Goal: Task Accomplishment & Management: Complete application form

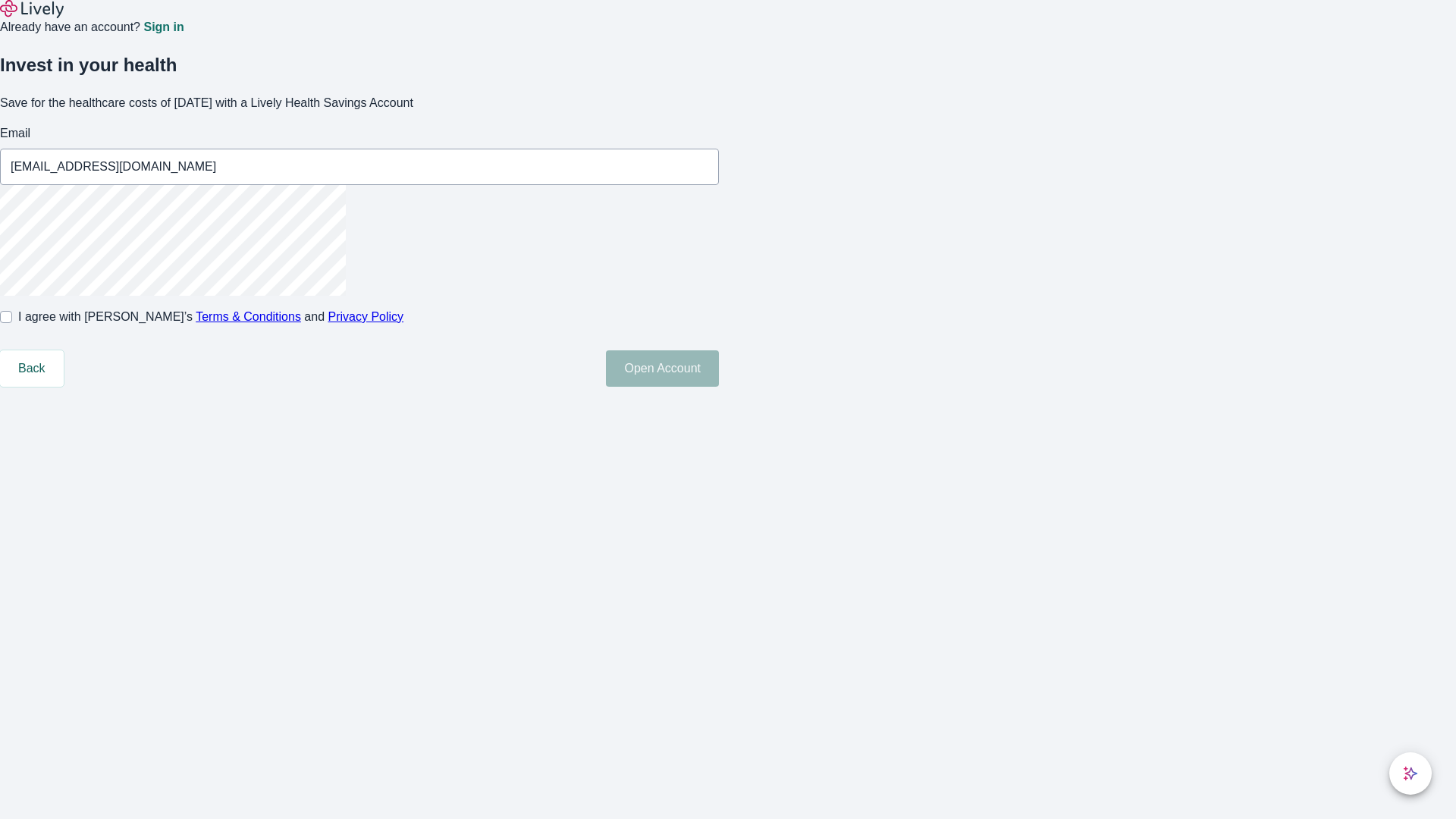
click at [12, 323] on input "I agree with Lively’s Terms & Conditions and Privacy Policy" at bounding box center [6, 317] width 12 height 12
checkbox input "true"
click at [719, 386] on button "Open Account" at bounding box center [663, 369] width 113 height 37
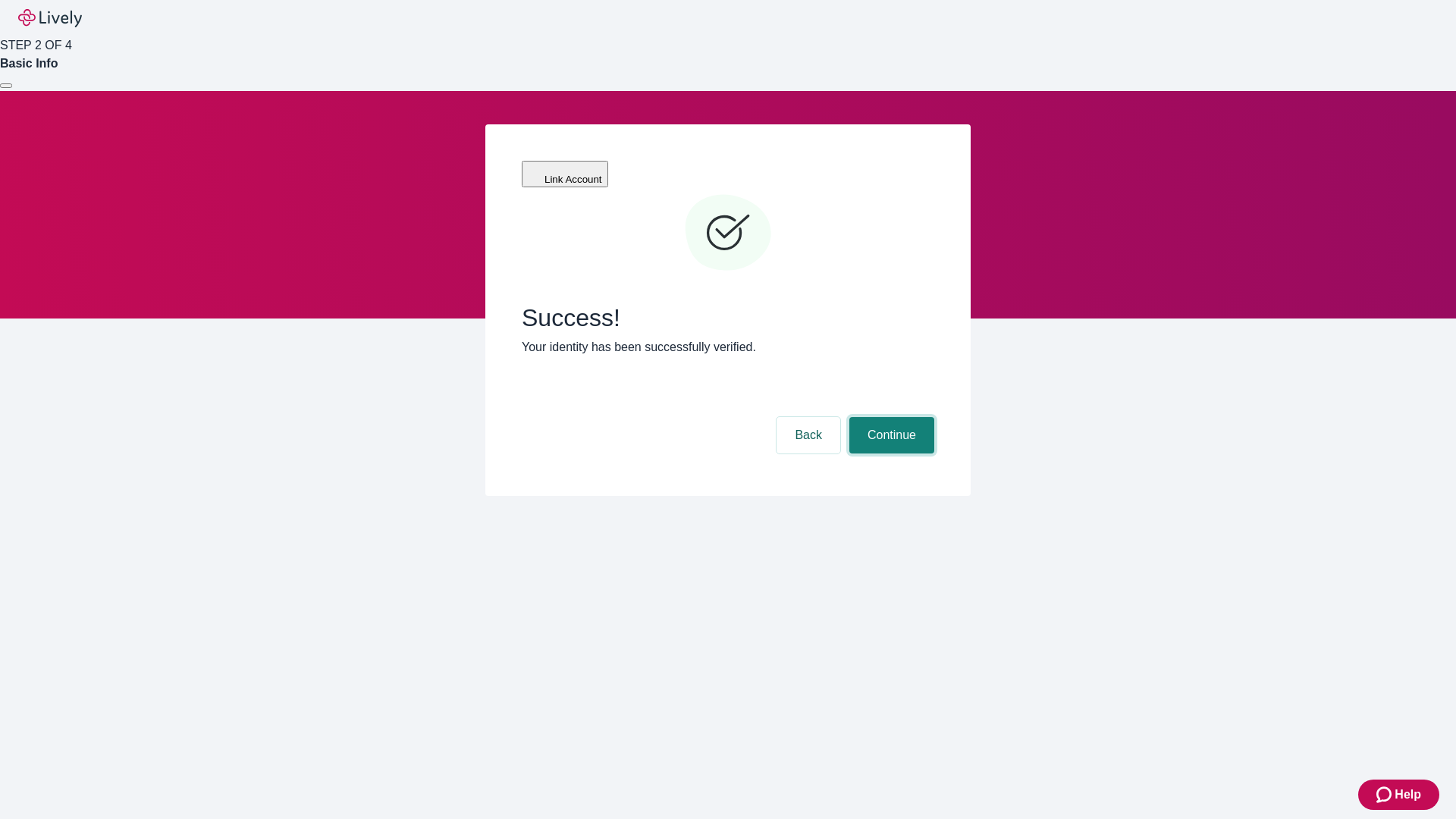
click at [889, 417] on button "Continue" at bounding box center [891, 436] width 85 height 37
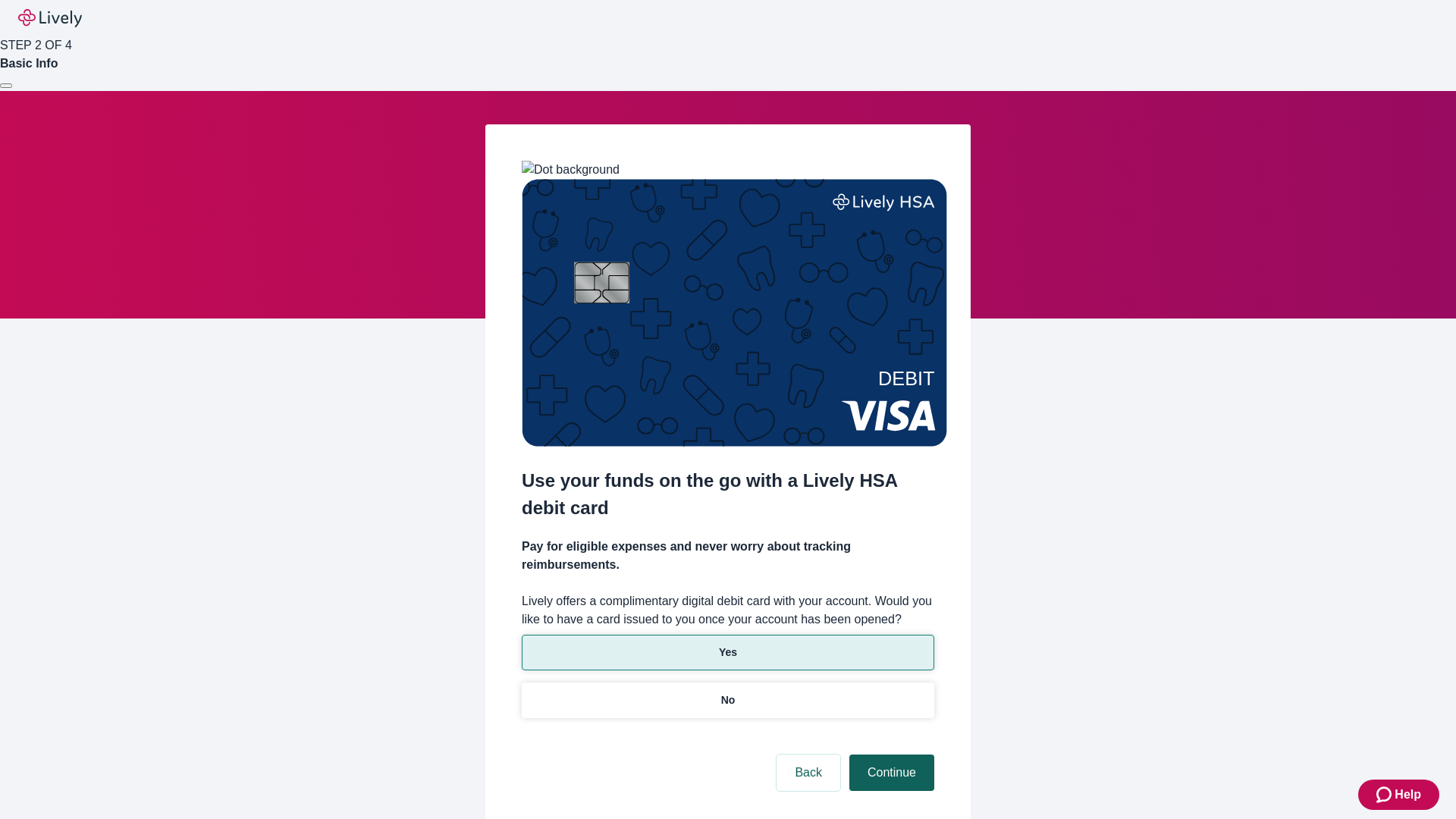
click at [728, 693] on p "No" at bounding box center [728, 701] width 14 height 16
click at [889, 755] on button "Continue" at bounding box center [891, 773] width 85 height 37
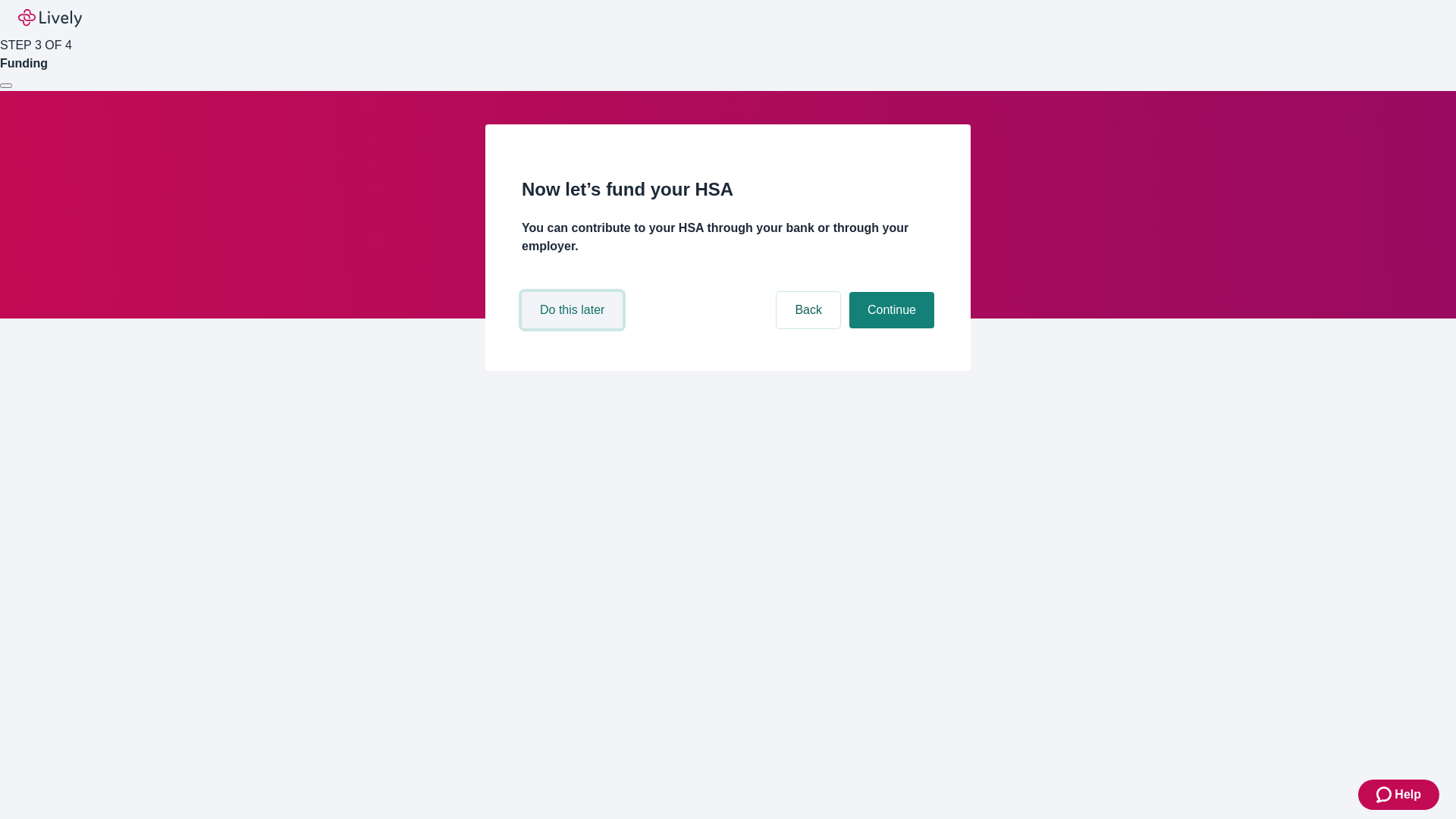
click at [574, 329] on button "Do this later" at bounding box center [572, 310] width 101 height 37
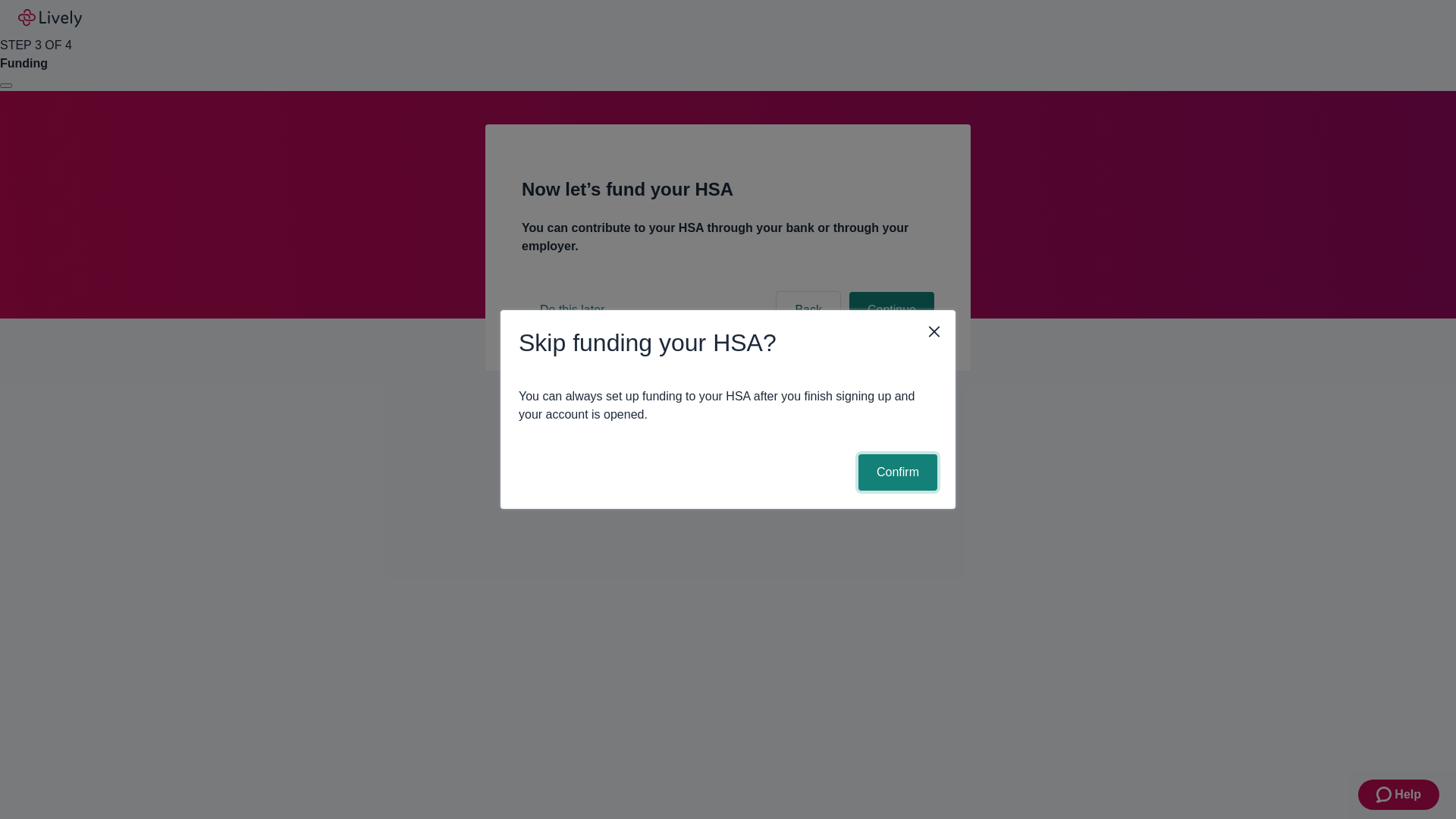
click at [896, 472] on button "Confirm" at bounding box center [897, 472] width 79 height 37
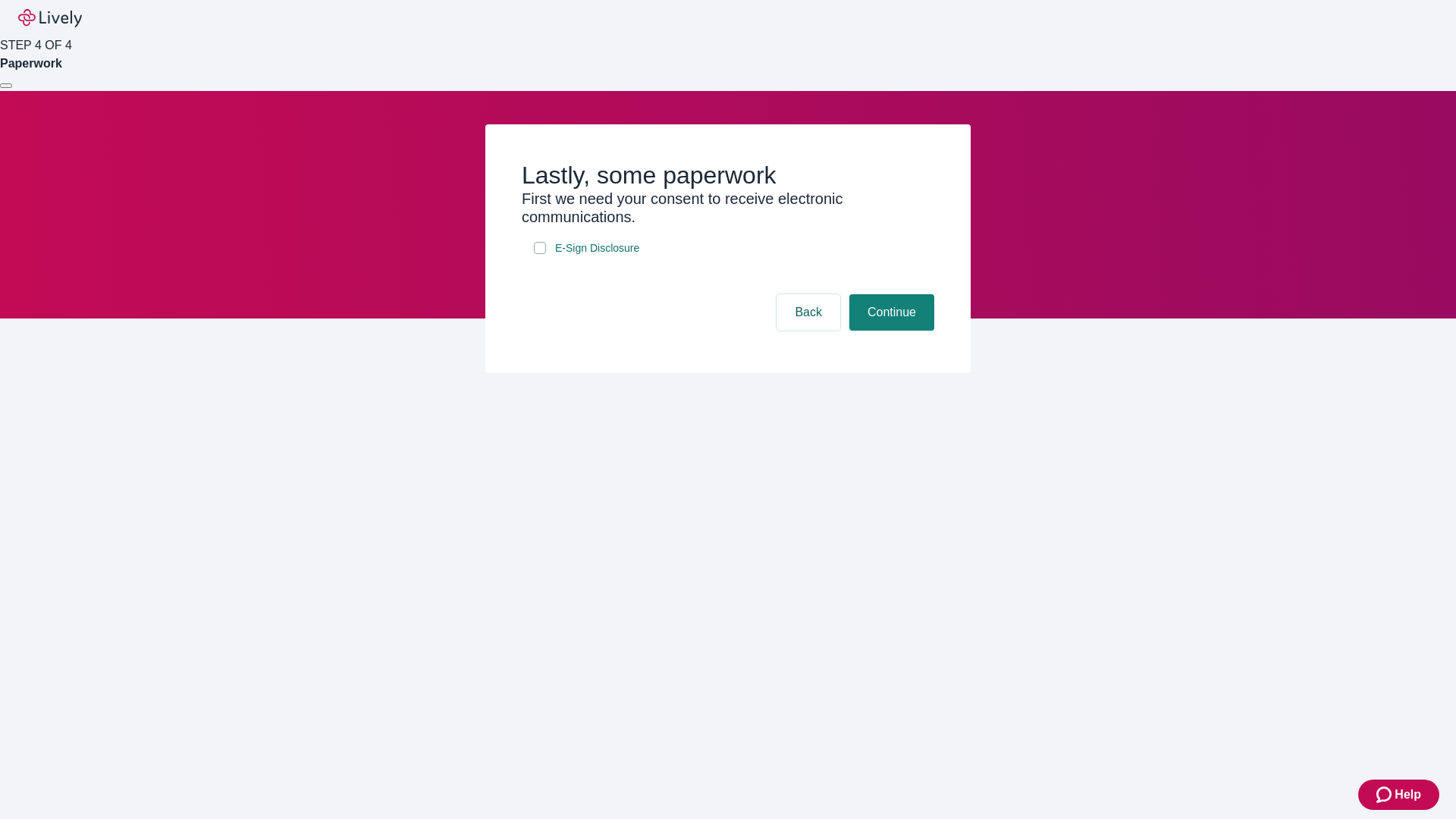
click at [540, 254] on input "E-Sign Disclosure" at bounding box center [540, 248] width 12 height 12
checkbox input "true"
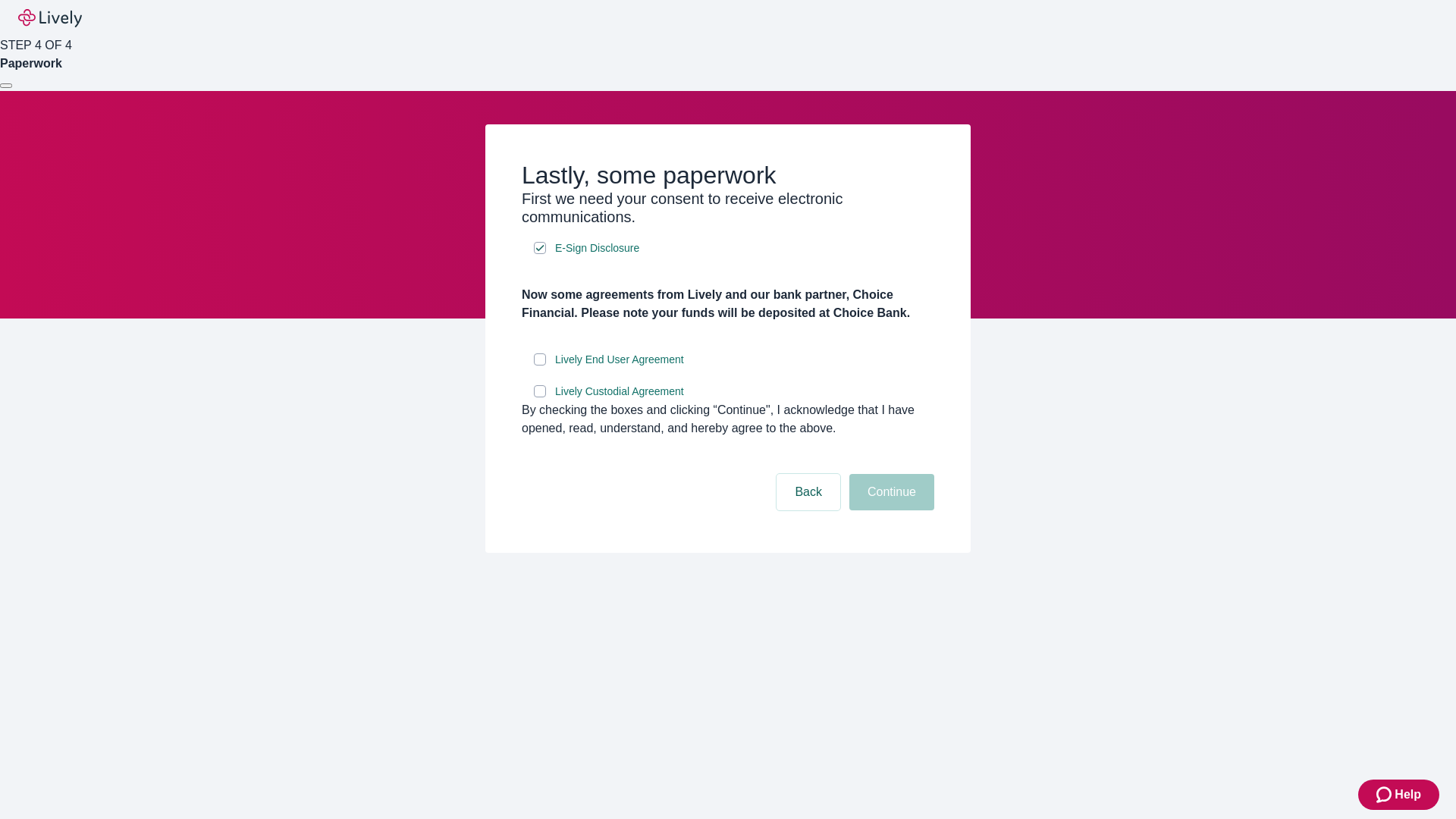
click at [540, 366] on input "Lively End User Agreement" at bounding box center [540, 359] width 12 height 12
checkbox input "true"
click at [540, 398] on input "Lively Custodial Agreement" at bounding box center [540, 390] width 12 height 12
checkbox input "true"
click at [889, 510] on button "Continue" at bounding box center [891, 492] width 85 height 37
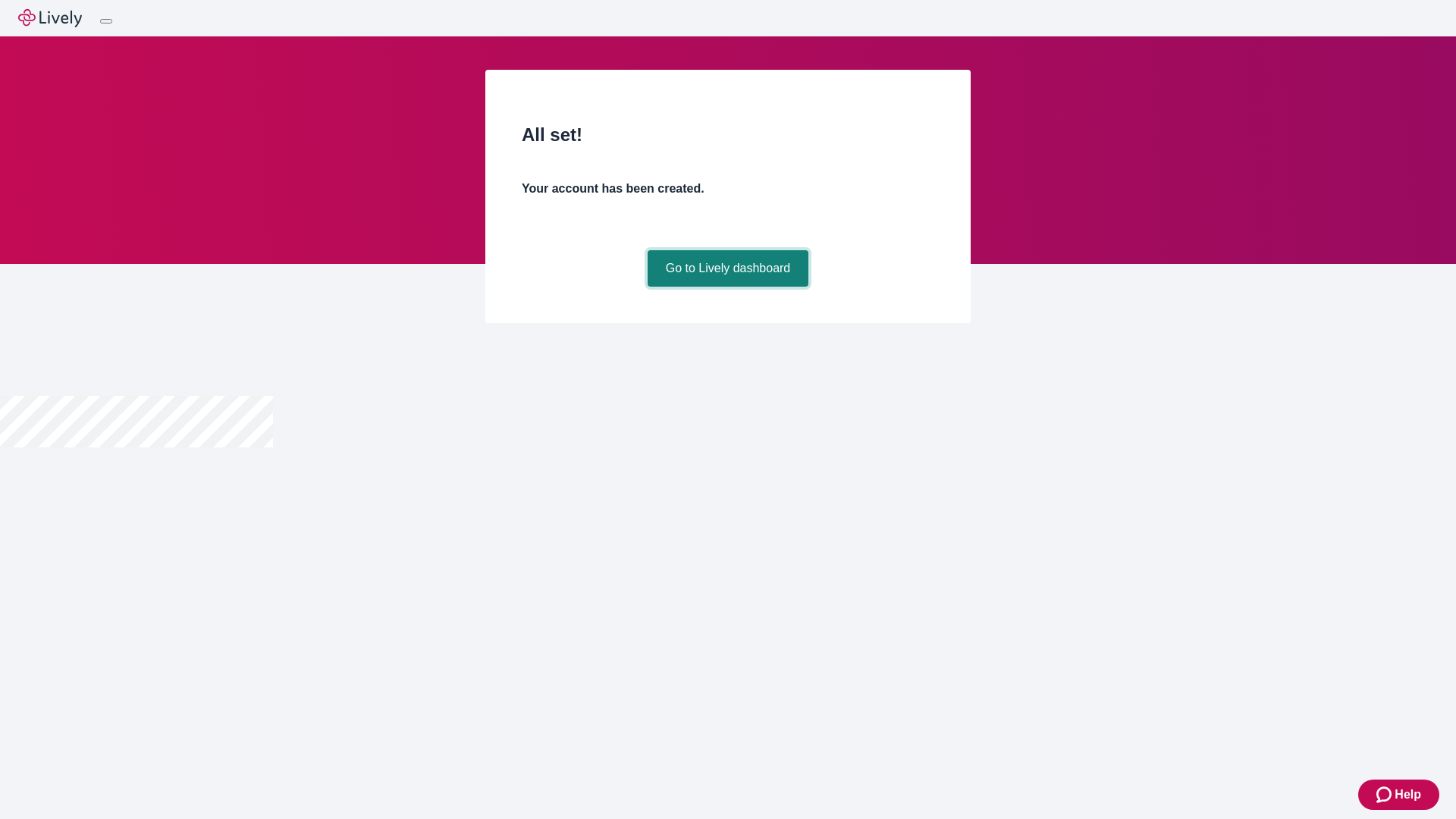
click at [728, 286] on link "Go to Lively dashboard" at bounding box center [728, 268] width 162 height 37
